Goal: Check status: Check status

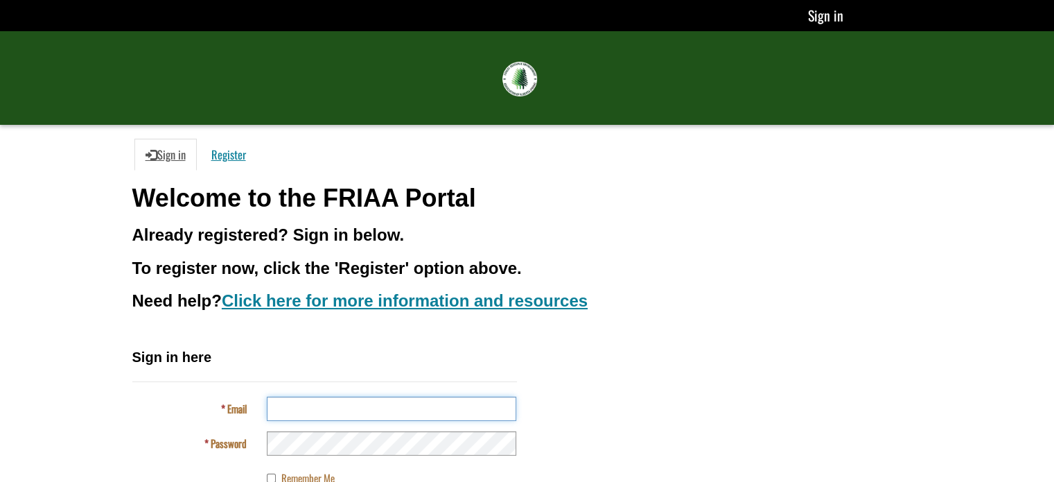
type input "**********"
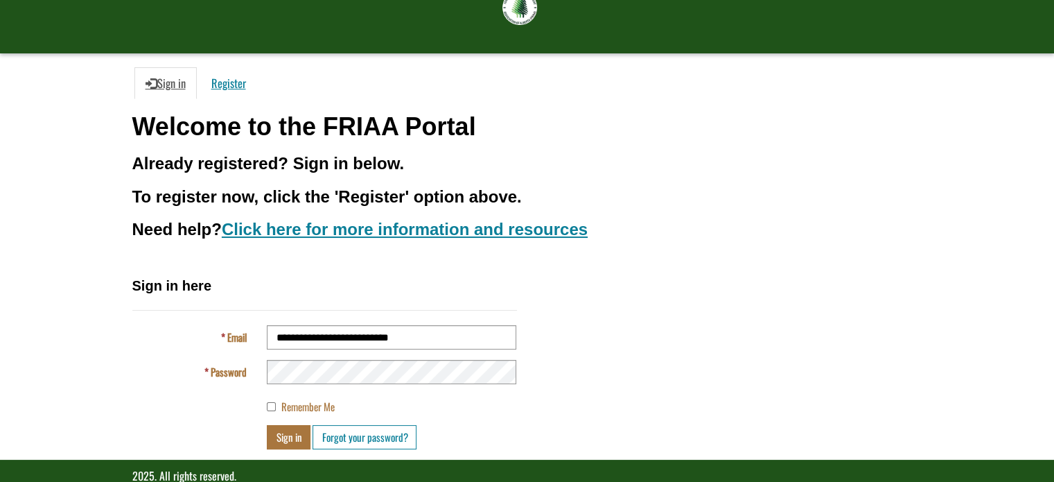
scroll to position [97, 0]
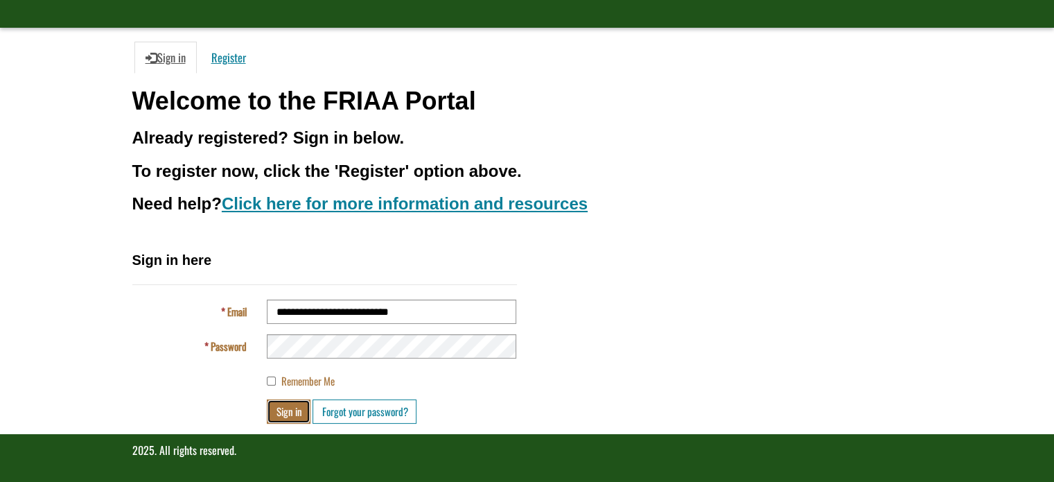
click at [295, 404] on button "Sign in" at bounding box center [289, 411] width 44 height 24
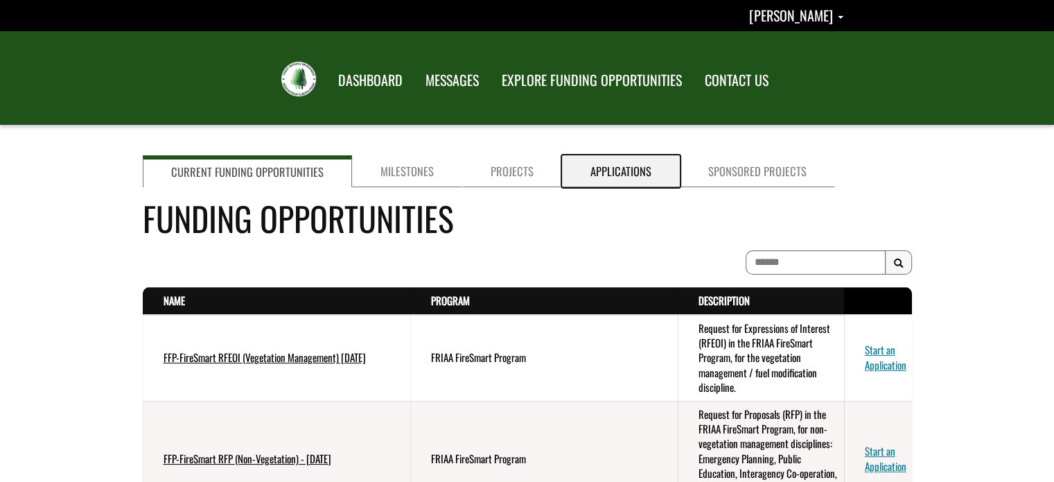
click at [599, 168] on link "Applications" at bounding box center [621, 171] width 118 height 32
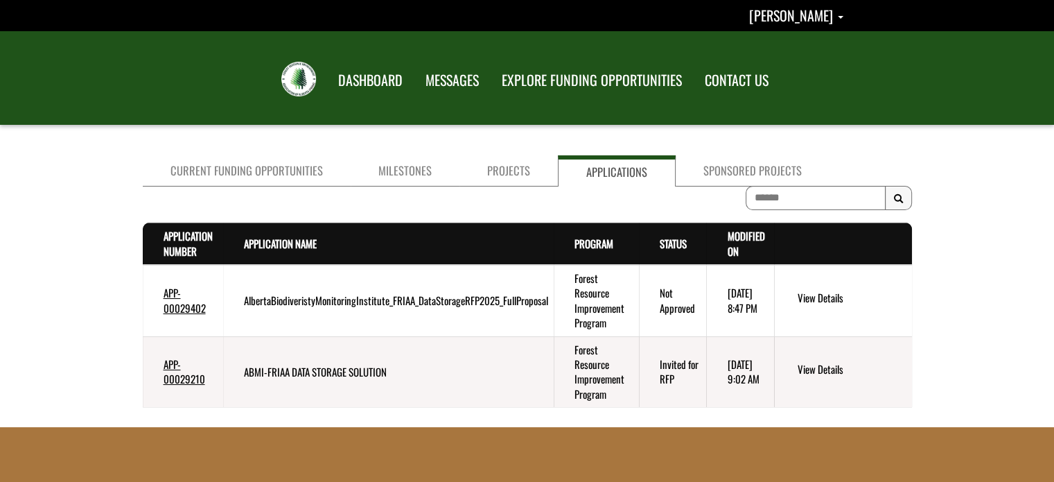
click at [593, 299] on td "Forest Resource Improvement Program" at bounding box center [596, 300] width 85 height 71
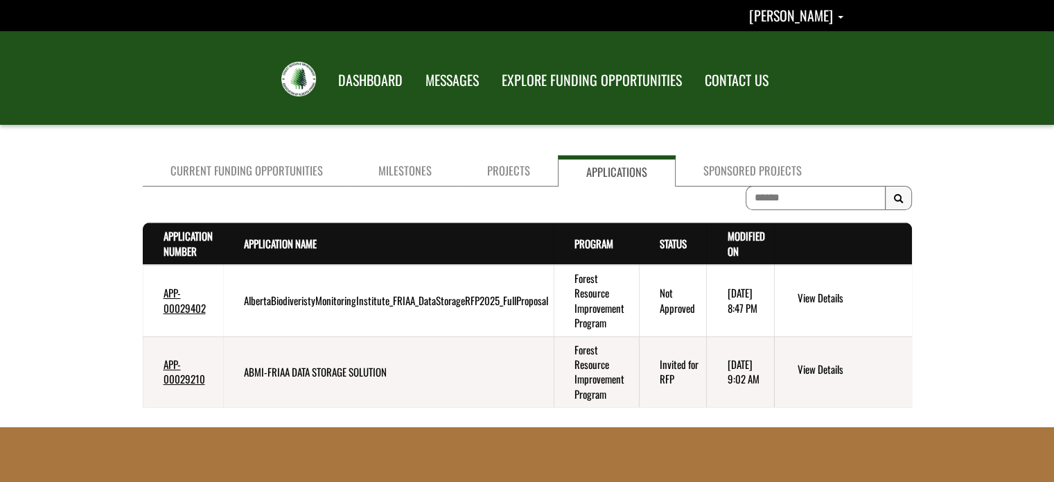
click at [593, 299] on td "Forest Resource Improvement Program" at bounding box center [596, 300] width 85 height 71
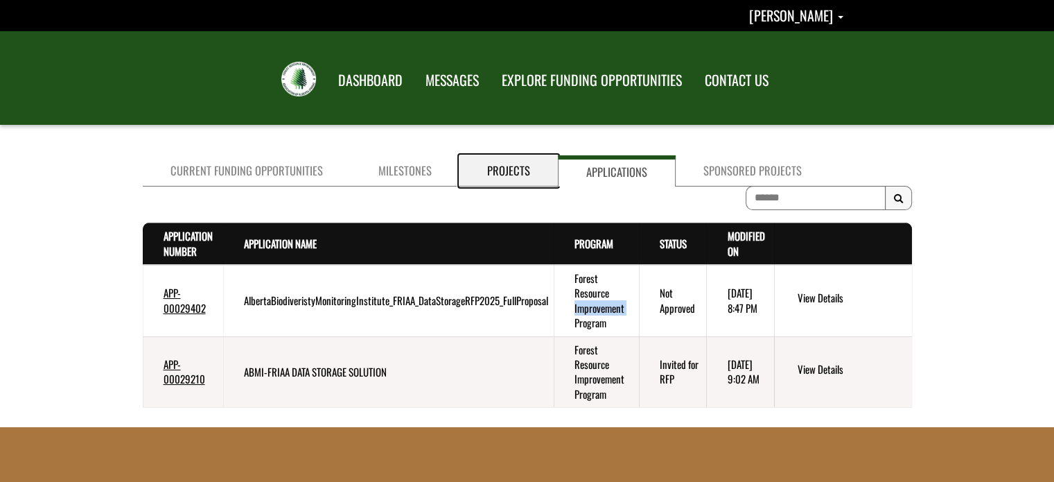
click at [515, 173] on link "Projects" at bounding box center [509, 170] width 98 height 31
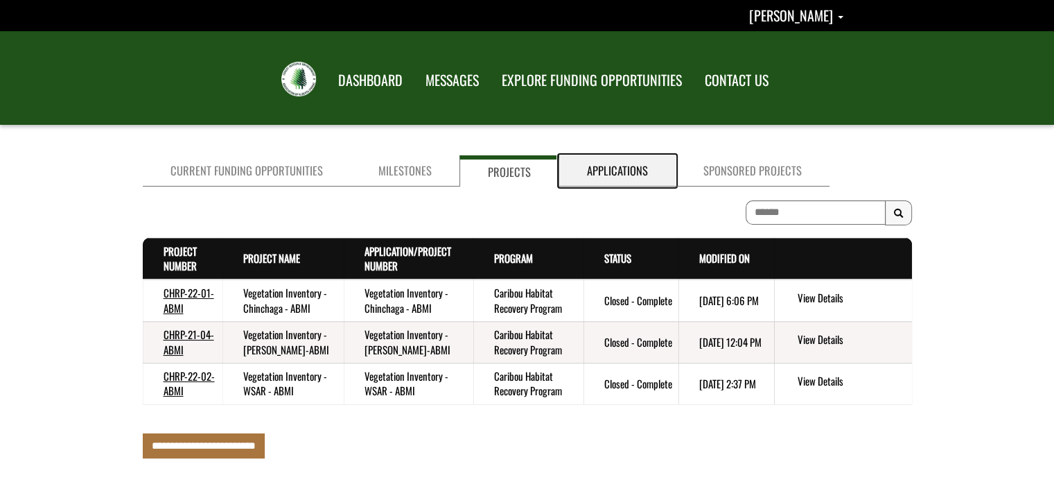
click at [609, 166] on link "Applications" at bounding box center [617, 170] width 116 height 31
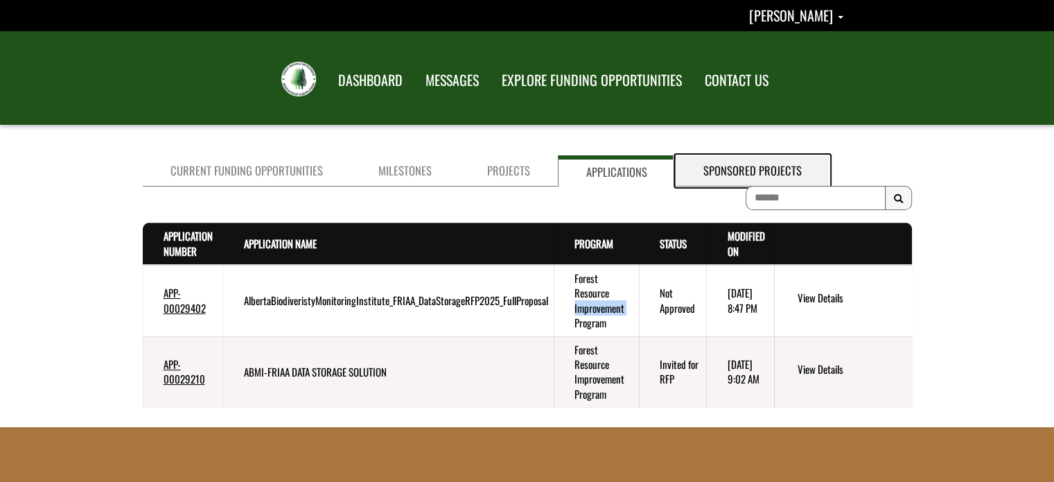
click at [718, 170] on link "Sponsored Projects" at bounding box center [753, 170] width 154 height 31
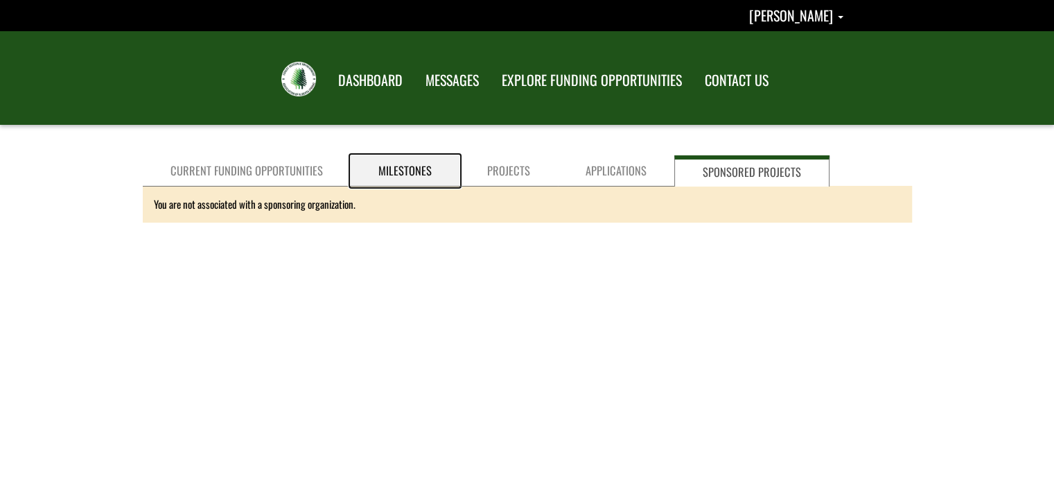
click at [403, 169] on link "Milestones" at bounding box center [405, 170] width 109 height 31
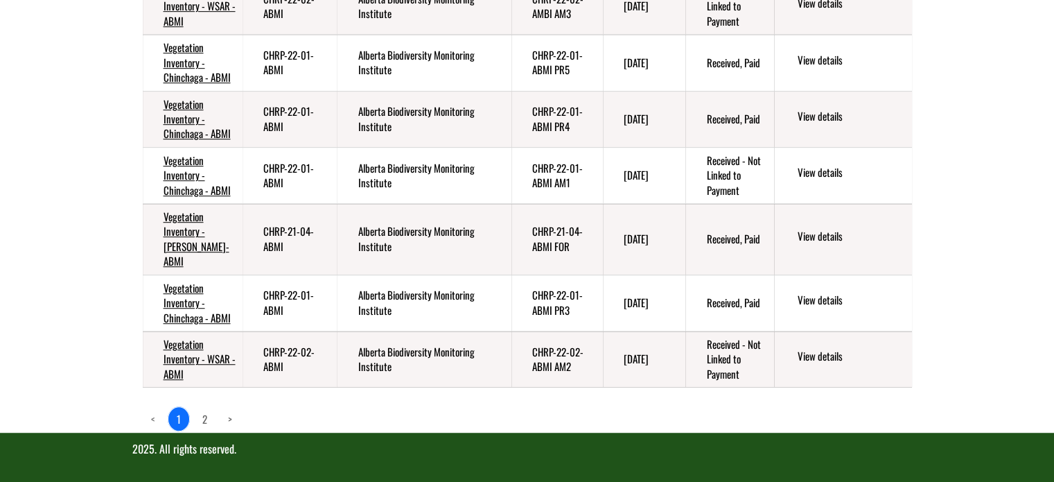
scroll to position [911, 0]
click at [203, 424] on link "2" at bounding box center [204, 419] width 21 height 24
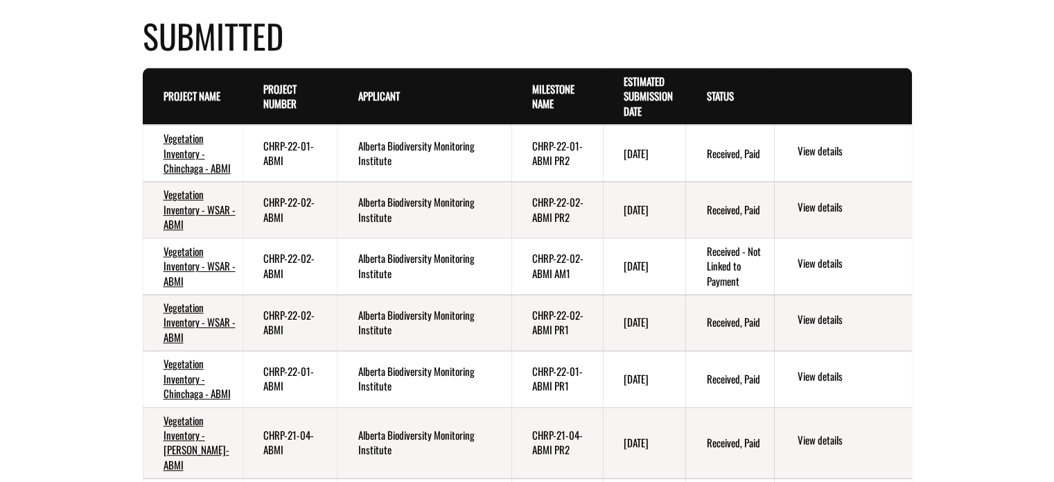
scroll to position [517, 0]
